Goal: Task Accomplishment & Management: Complete application form

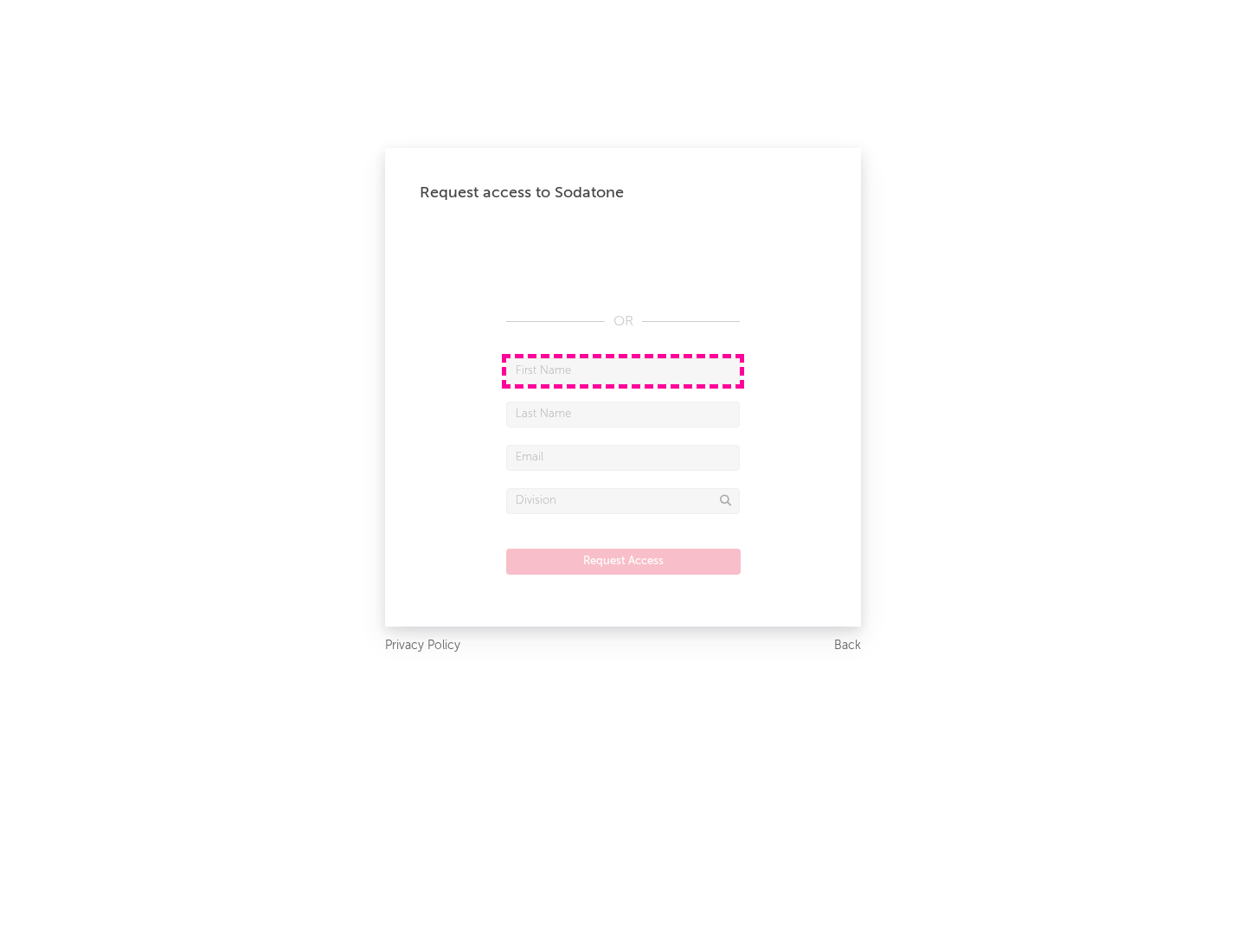
click at [623, 370] on input "text" at bounding box center [623, 371] width 234 height 26
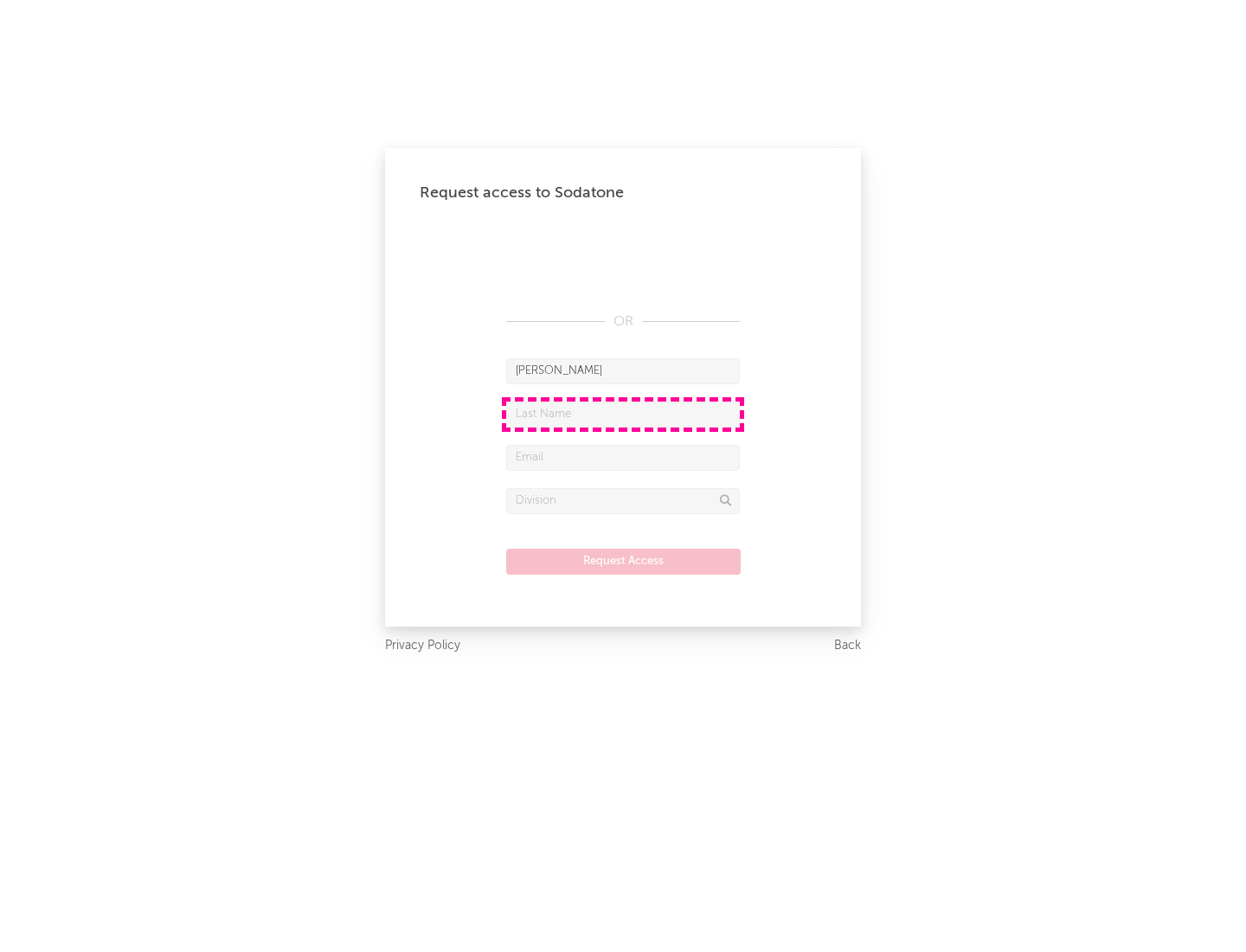
type input "[PERSON_NAME]"
click at [623, 413] on input "text" at bounding box center [623, 415] width 234 height 26
type input "[PERSON_NAME]"
click at [623, 457] on input "text" at bounding box center [623, 458] width 234 height 26
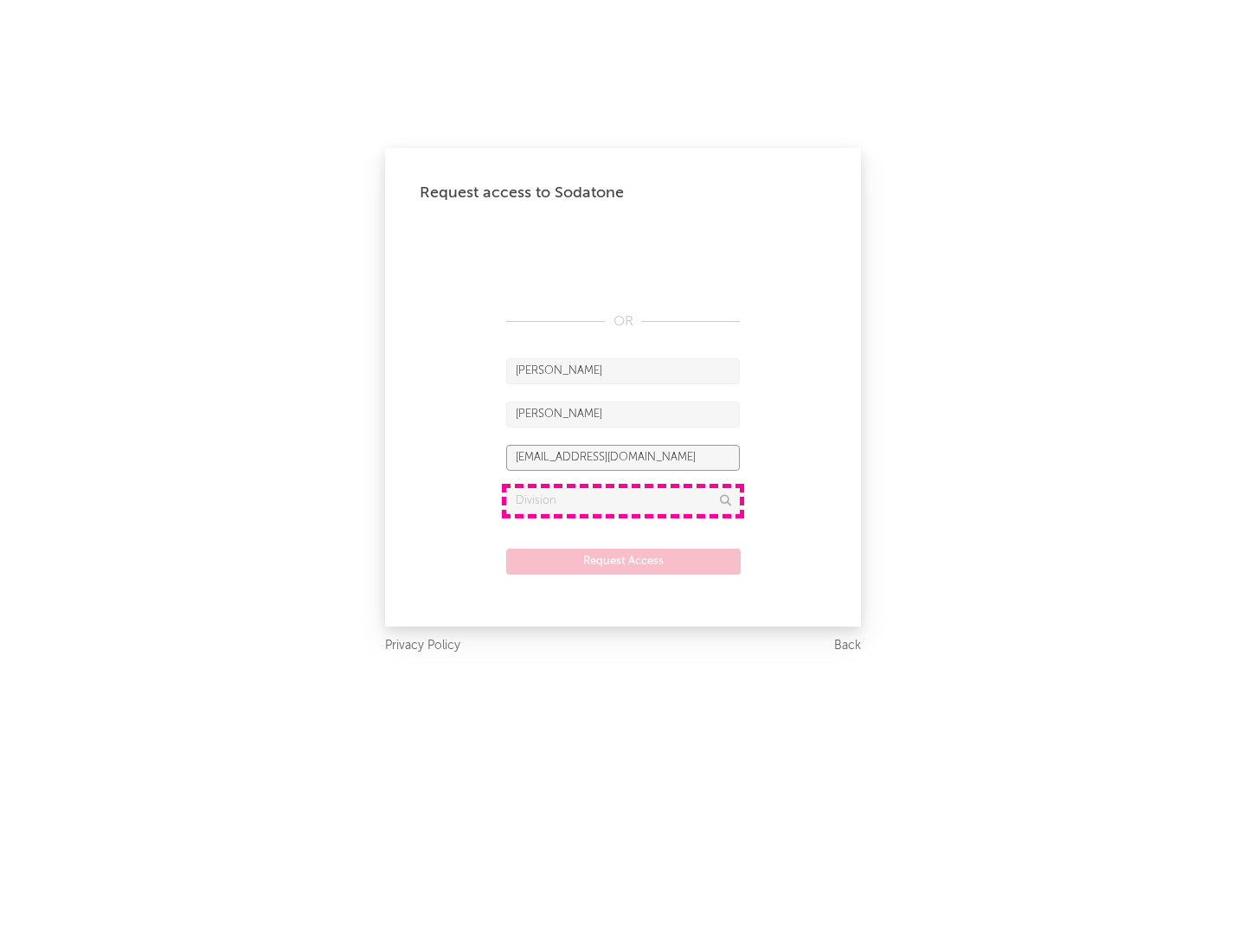
type input "[EMAIL_ADDRESS][DOMAIN_NAME]"
click at [623, 500] on input "text" at bounding box center [623, 501] width 234 height 26
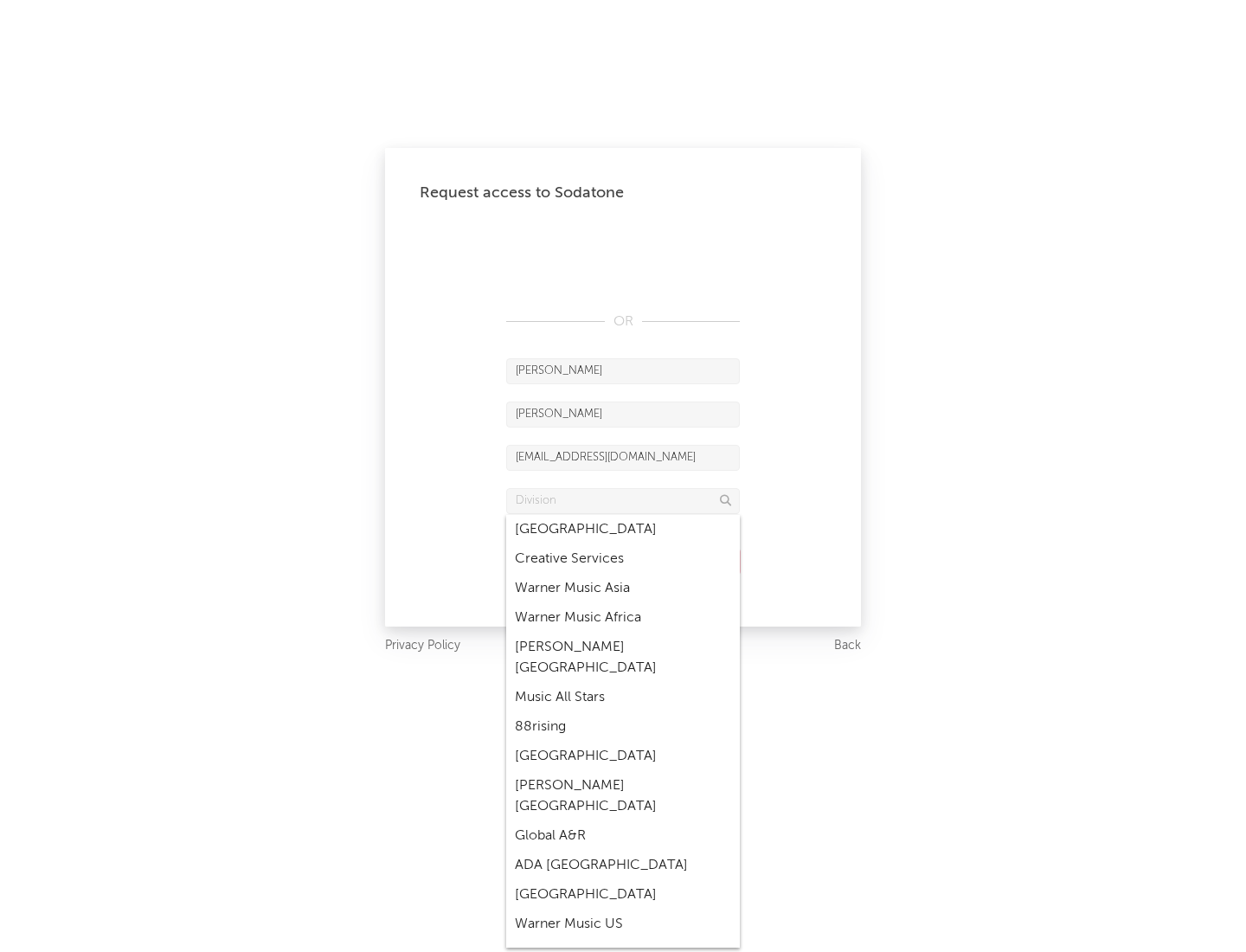
click at [623, 683] on div "Music All Stars" at bounding box center [623, 698] width 234 height 30
type input "Music All Stars"
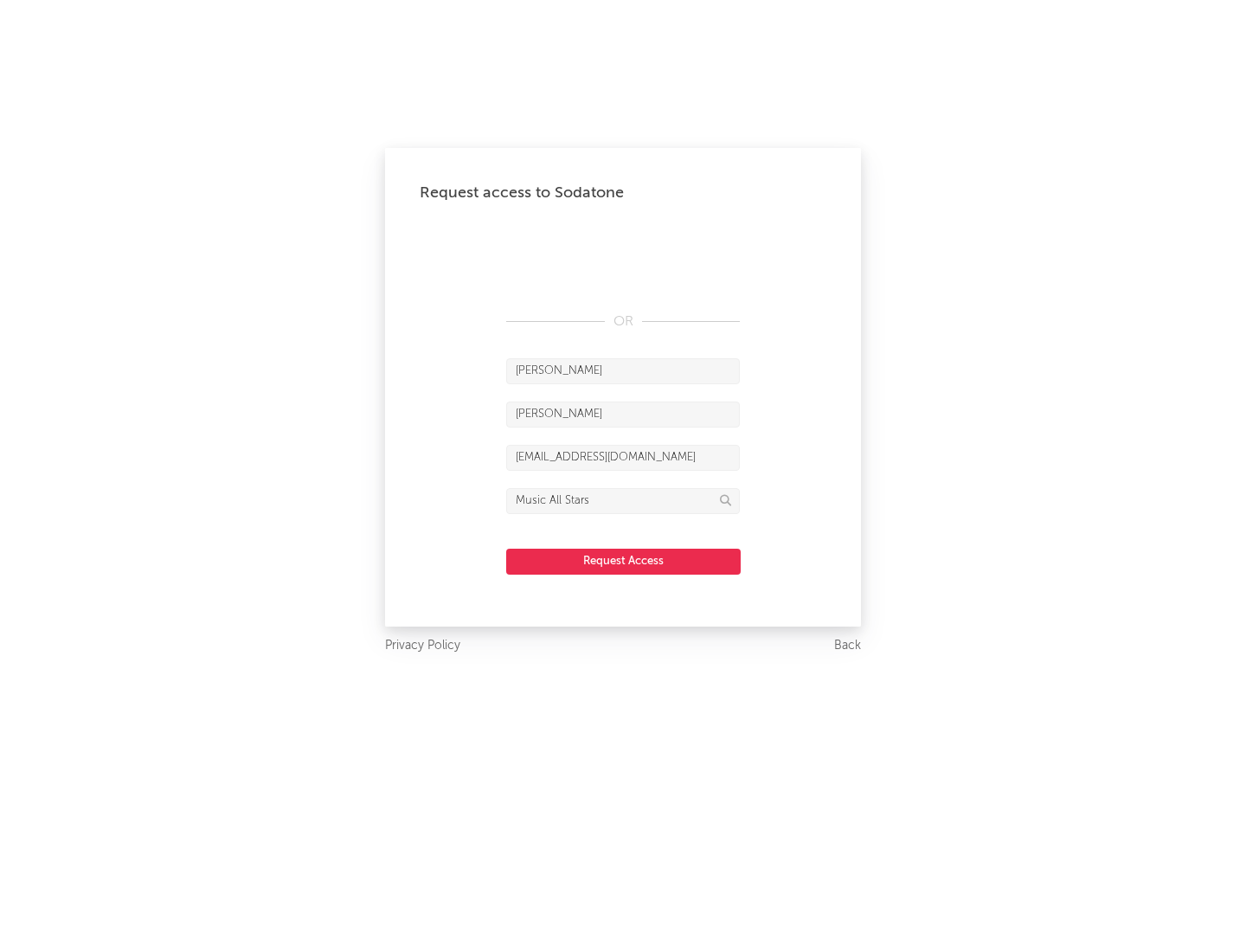
click at [623, 561] on button "Request Access" at bounding box center [623, 562] width 235 height 26
